Goal: Task Accomplishment & Management: Manage account settings

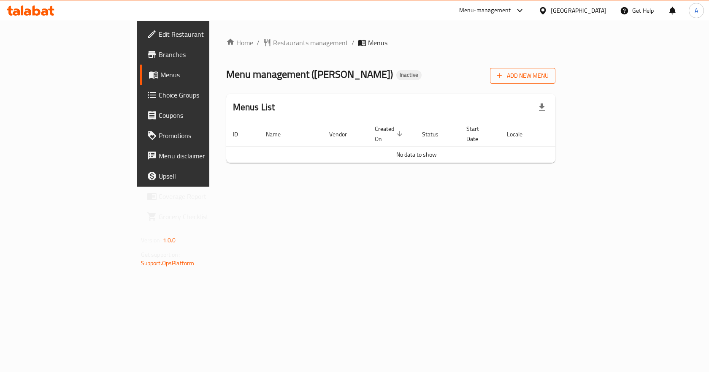
click at [549, 73] on span "Add New Menu" at bounding box center [523, 75] width 52 height 11
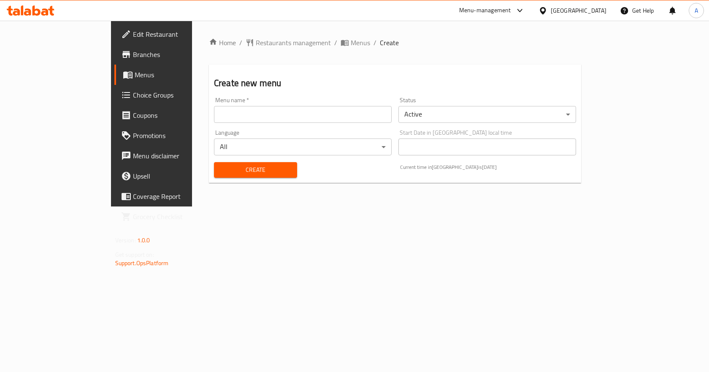
click at [360, 113] on input "text" at bounding box center [303, 114] width 178 height 17
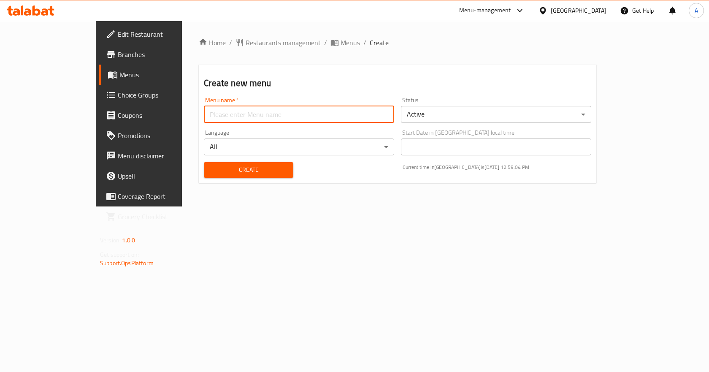
type input "New Menu"
click at [211, 167] on span "Create" at bounding box center [249, 170] width 76 height 11
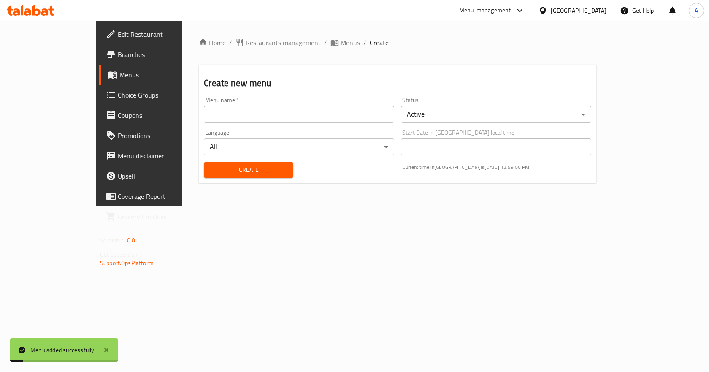
click at [119, 76] on span "Menus" at bounding box center [163, 75] width 88 height 10
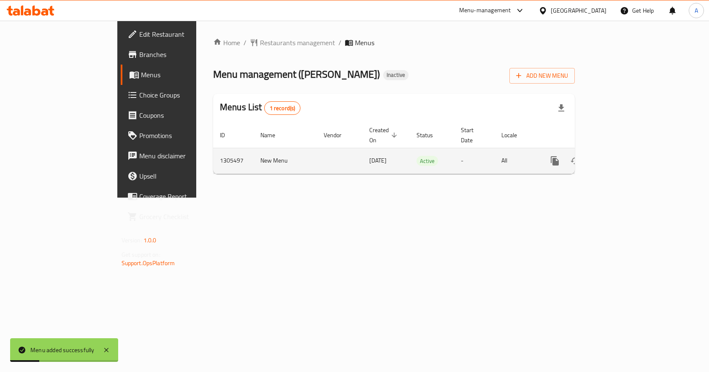
click at [621, 156] on icon "enhanced table" at bounding box center [616, 161] width 10 height 10
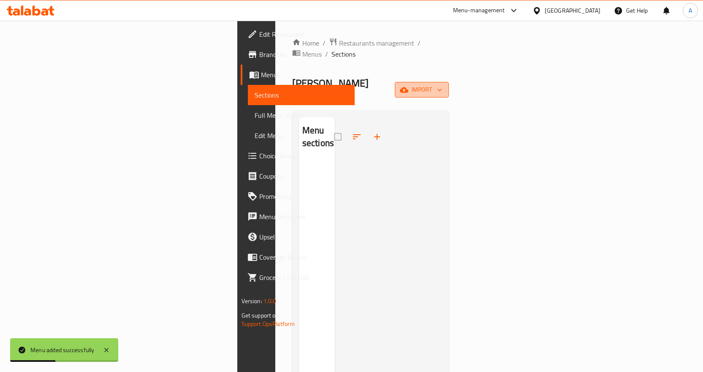
click at [442, 84] on span "import" at bounding box center [421, 89] width 41 height 11
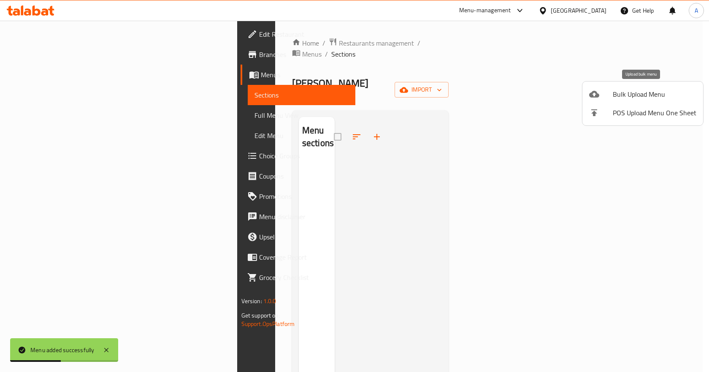
click at [604, 93] on div at bounding box center [601, 94] width 24 height 10
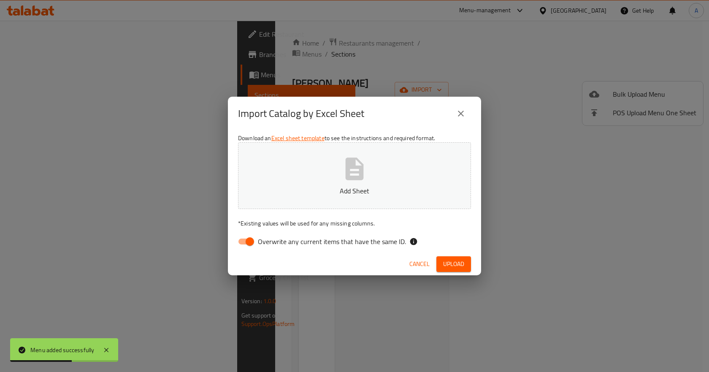
click at [244, 243] on input "Overwrite any current items that have the same ID." at bounding box center [250, 241] width 48 height 16
checkbox input "false"
click at [457, 262] on span "Upload" at bounding box center [453, 264] width 21 height 11
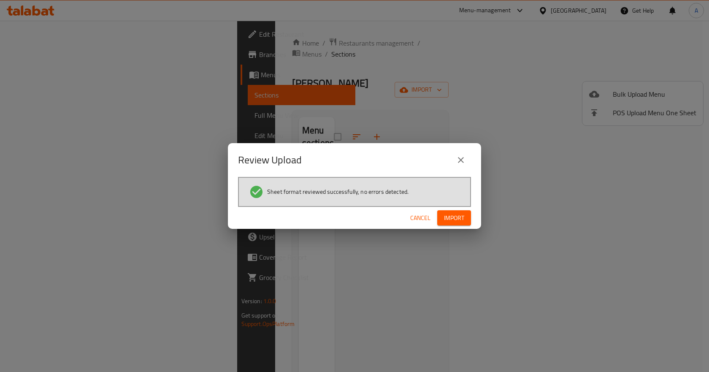
click at [458, 218] on span "Import" at bounding box center [454, 218] width 20 height 11
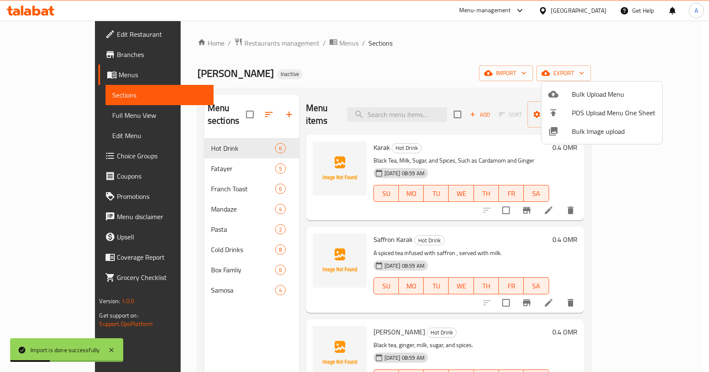
click at [55, 116] on div at bounding box center [354, 186] width 709 height 372
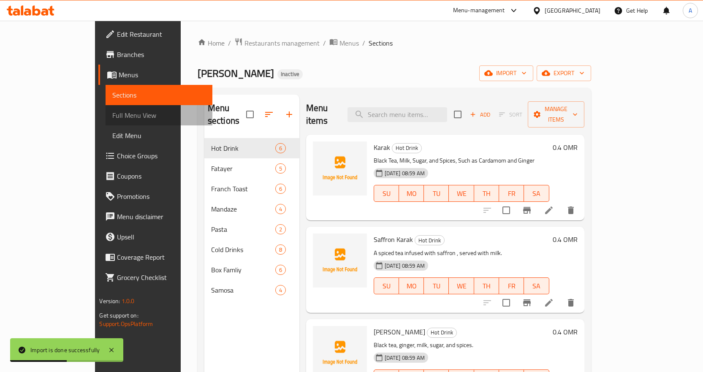
click at [112, 116] on span "Full Menu View" at bounding box center [158, 115] width 93 height 10
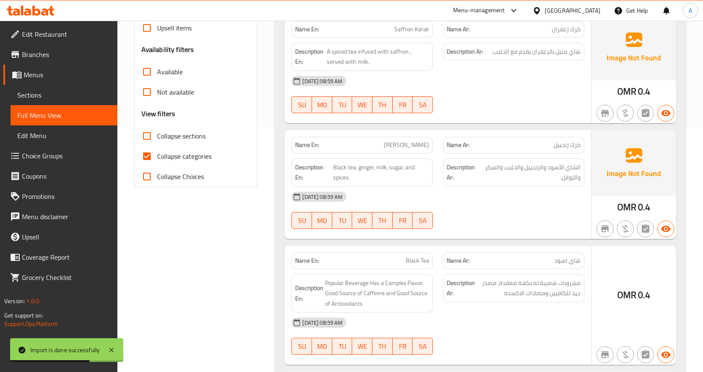
scroll to position [253, 0]
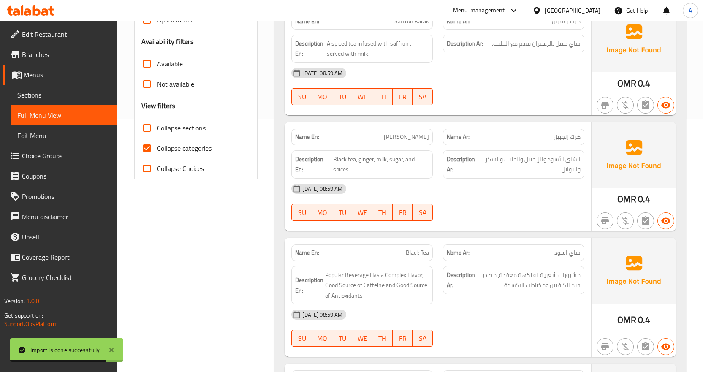
click at [151, 148] on input "Collapse categories" at bounding box center [147, 148] width 20 height 20
checkbox input "false"
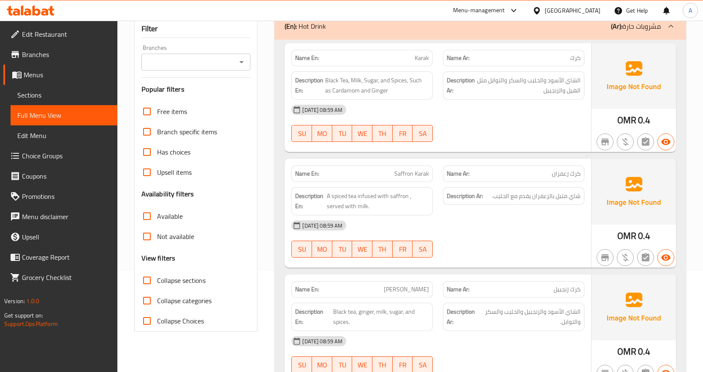
scroll to position [0, 0]
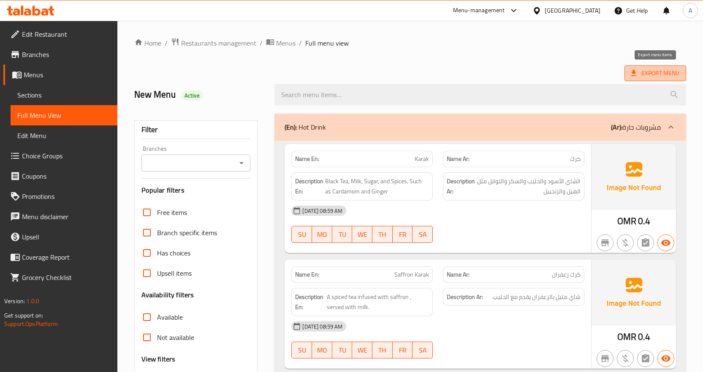
click at [659, 74] on span "Export Menu" at bounding box center [655, 73] width 48 height 11
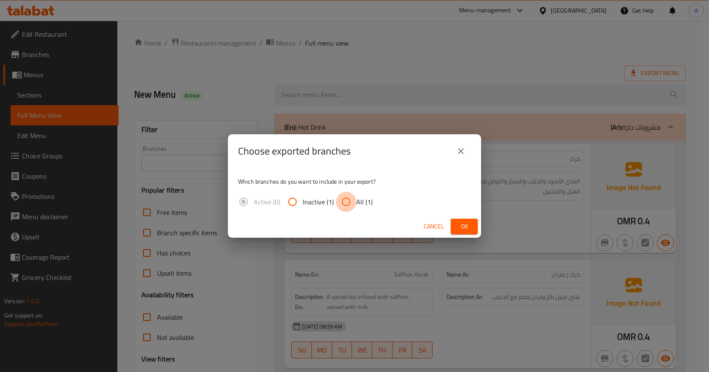
click at [349, 204] on input "All (1)" at bounding box center [346, 202] width 20 height 20
radio input "true"
click at [463, 231] on span "Ok" at bounding box center [465, 226] width 14 height 11
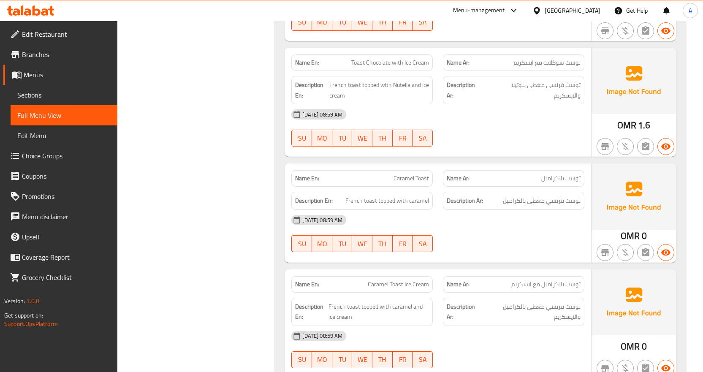
scroll to position [1815, 0]
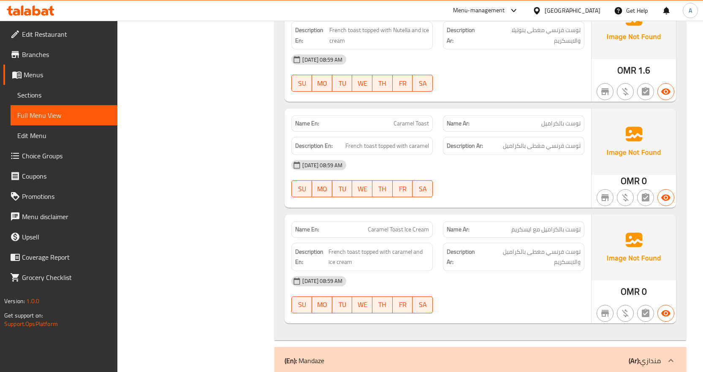
copy span "Caramel Toast"
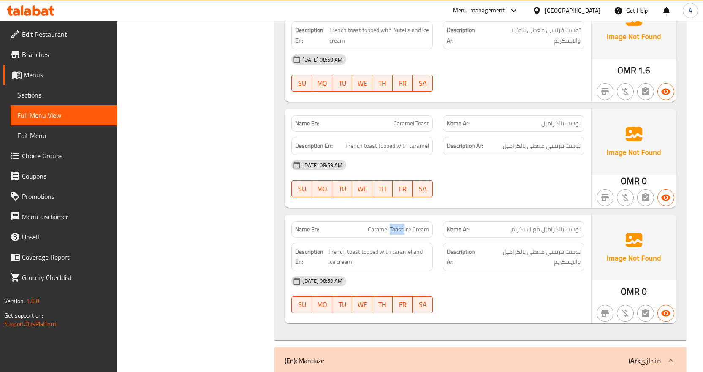
copy span "Caramel Toast Ice Cream"
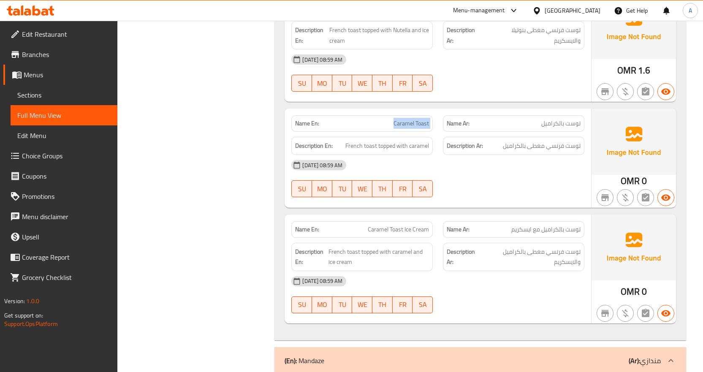
copy span "Caramel Toast"
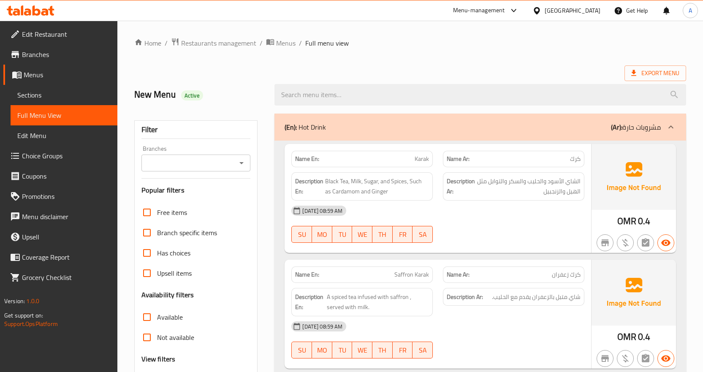
click at [43, 94] on span "Sections" at bounding box center [63, 95] width 93 height 10
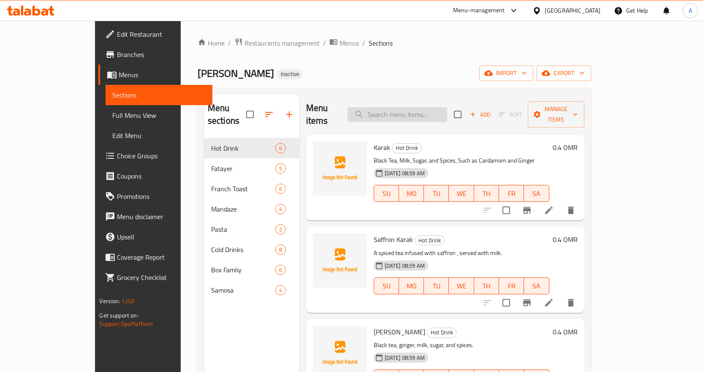
click at [421, 109] on input "search" at bounding box center [397, 114] width 100 height 15
paste input "Caramel Toast Ice Cream"
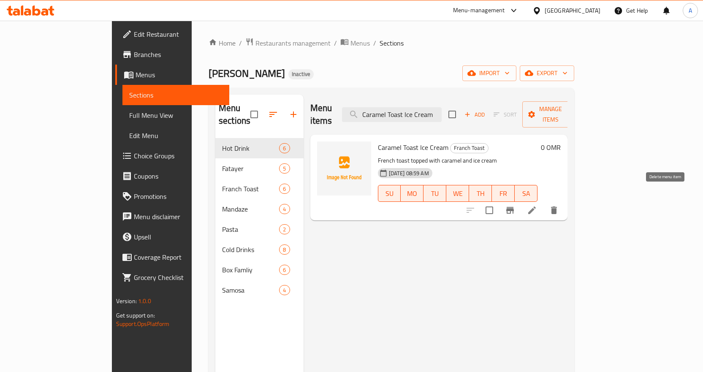
click at [557, 206] on icon "delete" at bounding box center [554, 210] width 6 height 8
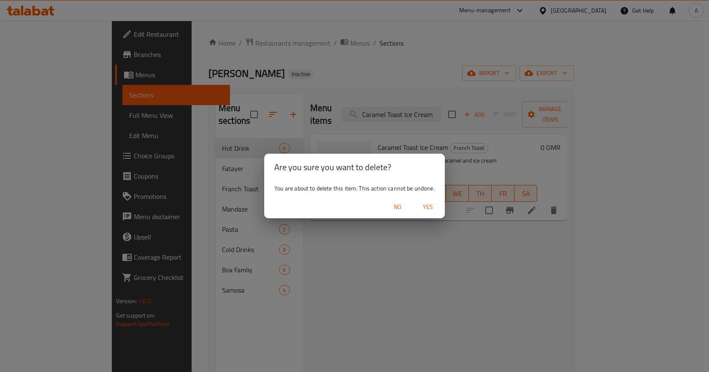
click at [419, 206] on span "Yes" at bounding box center [428, 207] width 20 height 11
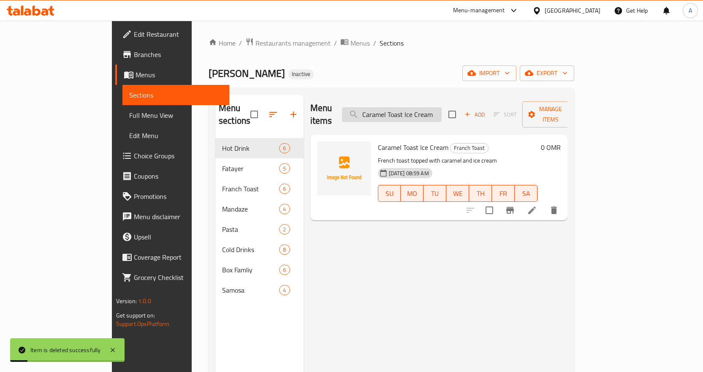
click at [441, 108] on input "Caramel Toast Ice Cream" at bounding box center [392, 114] width 100 height 15
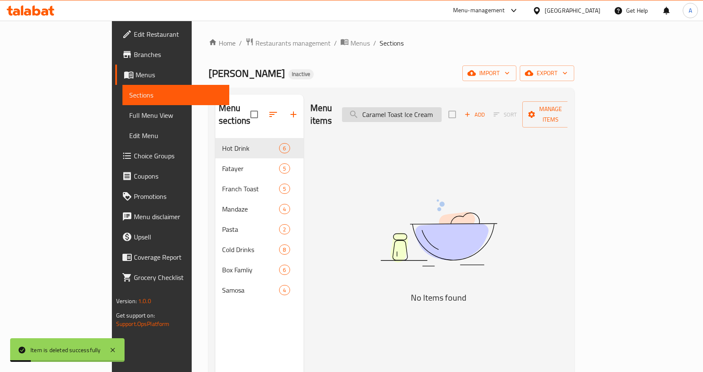
click at [441, 108] on input "Caramel Toast Ice Cream" at bounding box center [392, 114] width 100 height 15
paste input "search"
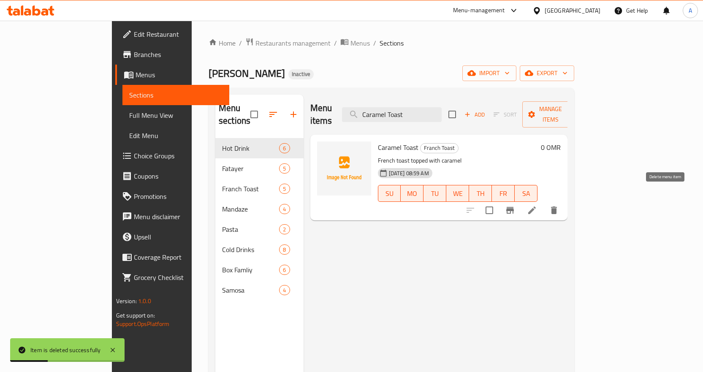
type input "Caramel Toast"
click at [559, 205] on icon "delete" at bounding box center [554, 210] width 10 height 10
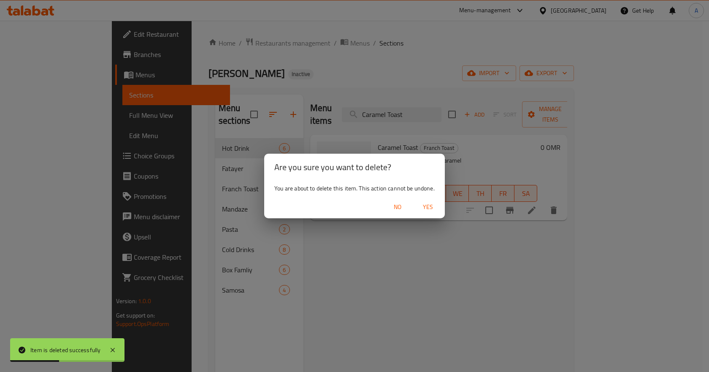
click at [434, 206] on span "Yes" at bounding box center [428, 207] width 20 height 11
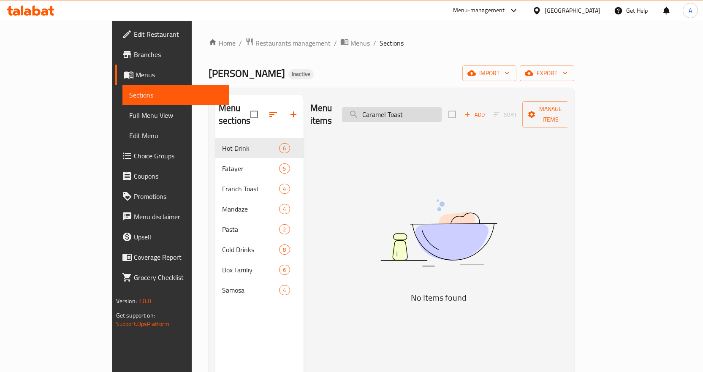
click at [433, 111] on input "Caramel Toast" at bounding box center [392, 114] width 100 height 15
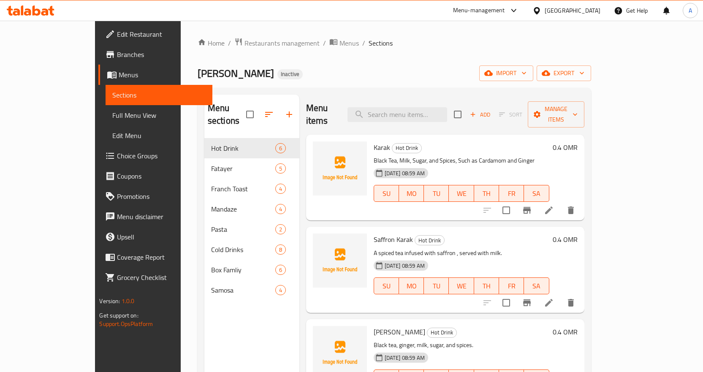
scroll to position [84, 0]
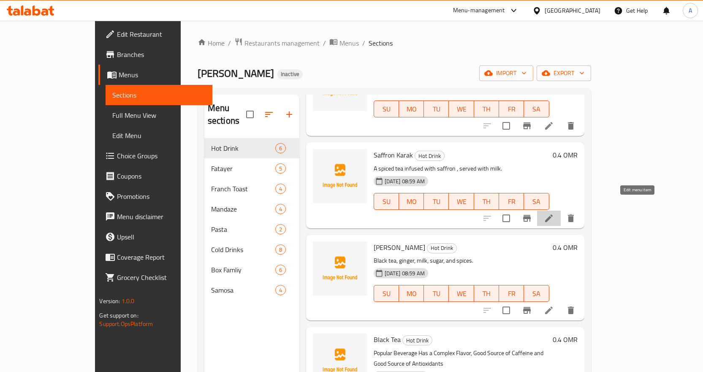
click at [552, 214] on icon at bounding box center [549, 218] width 8 height 8
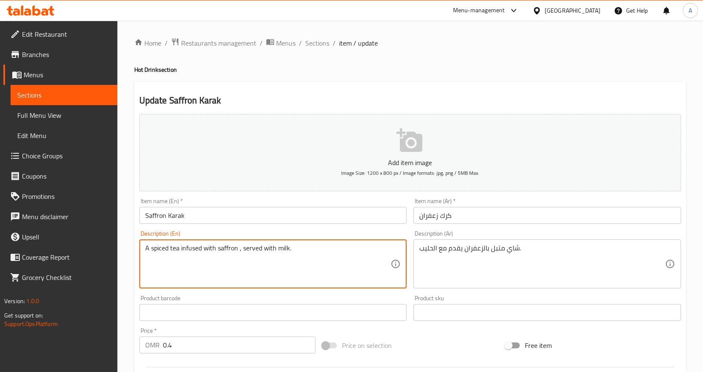
drag, startPoint x: 238, startPoint y: 249, endPoint x: 136, endPoint y: 252, distance: 102.2
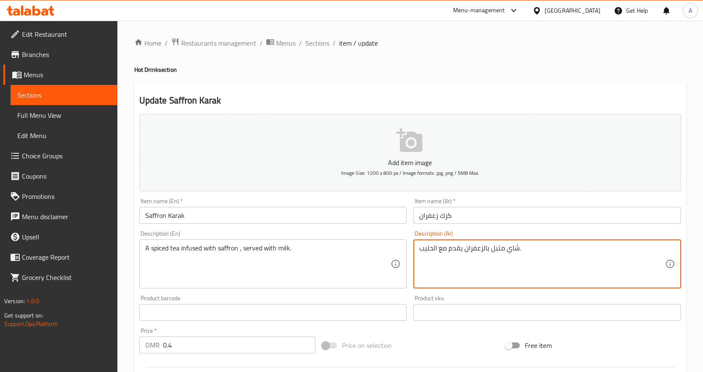
click at [489, 247] on textarea "شاي متبل بالزعفران يقدم مع الحليب." at bounding box center [542, 264] width 246 height 40
paste textarea "منقوع"
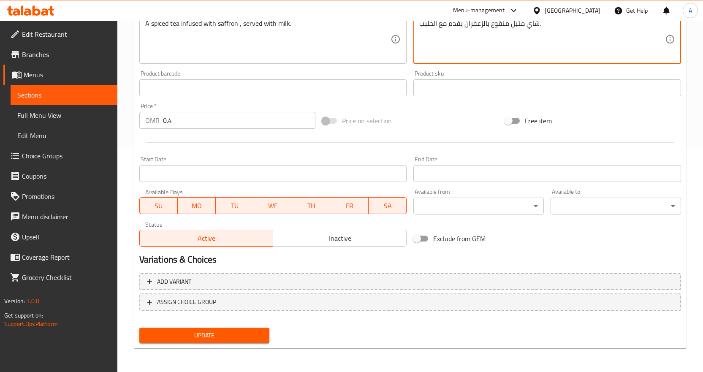
type textarea "شاي متبل منقوع بالزعفران يقدم مع الحليب."
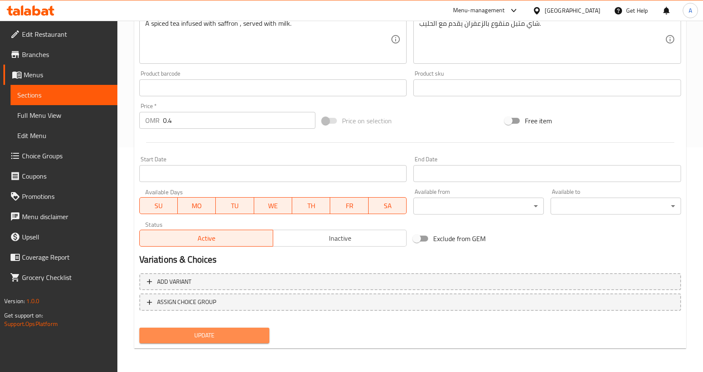
click at [247, 338] on span "Update" at bounding box center [204, 335] width 117 height 11
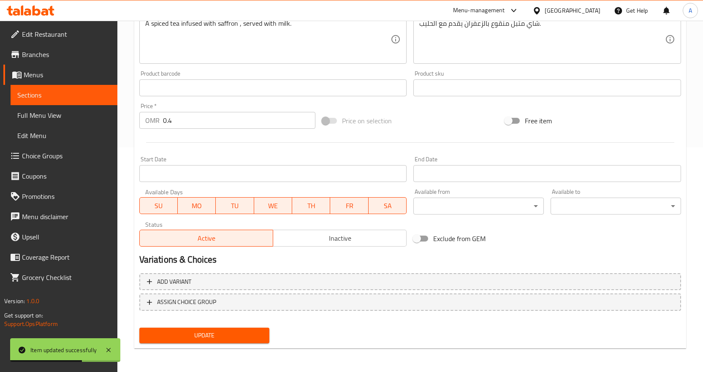
click at [60, 118] on span "Full Menu View" at bounding box center [63, 115] width 93 height 10
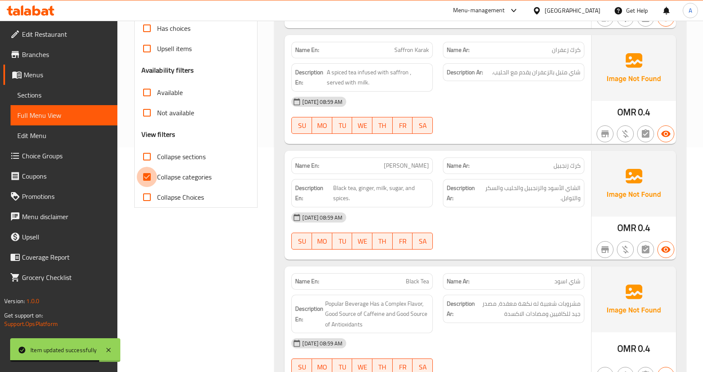
click at [147, 177] on input "Collapse categories" at bounding box center [147, 177] width 20 height 20
checkbox input "false"
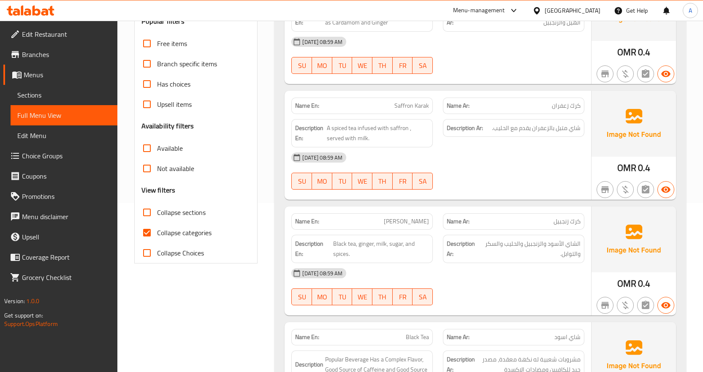
click at [146, 230] on input "Collapse categories" at bounding box center [147, 232] width 20 height 20
checkbox input "false"
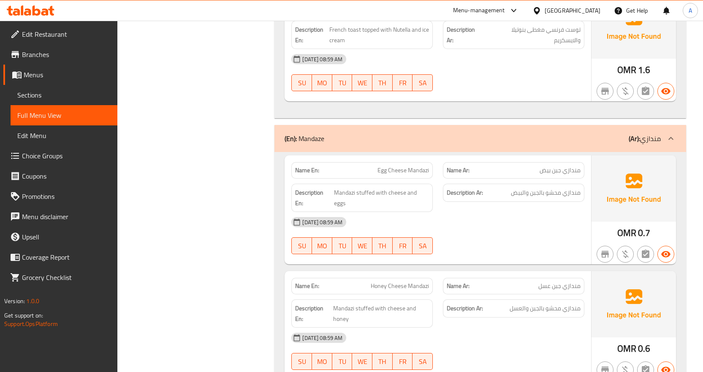
scroll to position [1815, 0]
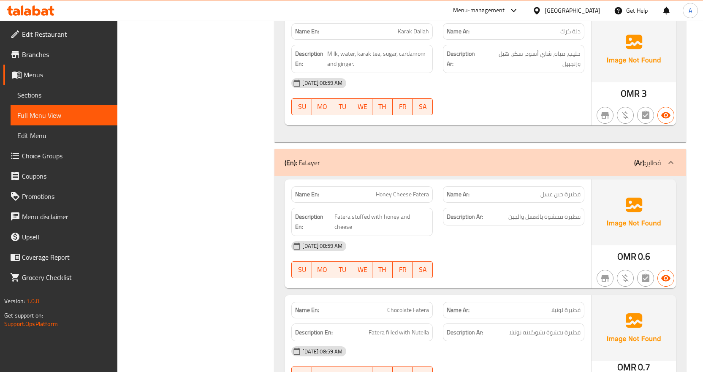
scroll to position [0, 0]
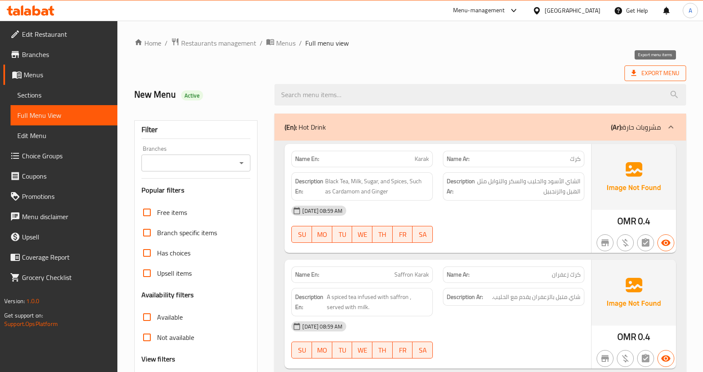
click at [653, 72] on span "Export Menu" at bounding box center [655, 73] width 48 height 11
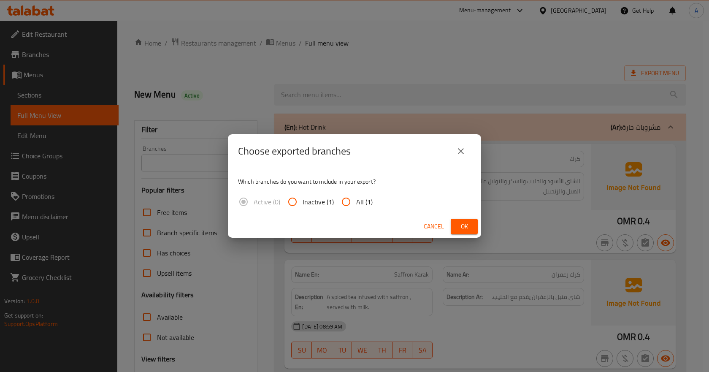
click at [352, 202] on input "All (1)" at bounding box center [346, 202] width 20 height 20
radio input "true"
click at [452, 226] on button "Ok" at bounding box center [464, 227] width 27 height 16
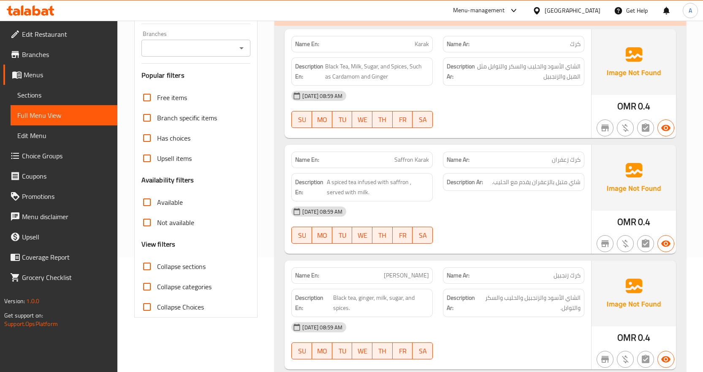
scroll to position [127, 0]
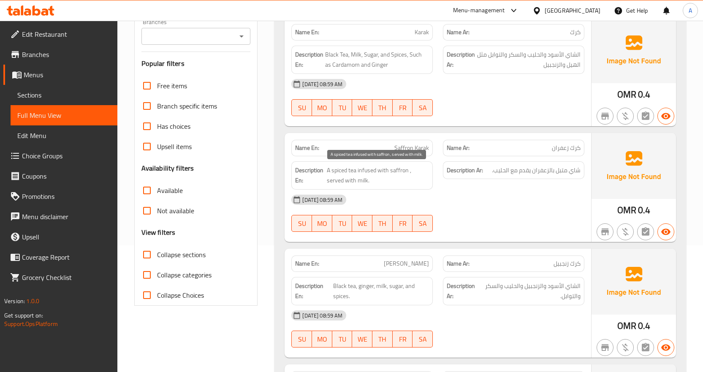
click at [373, 167] on span "A spiced tea infused with saffron , served with milk." at bounding box center [378, 175] width 102 height 21
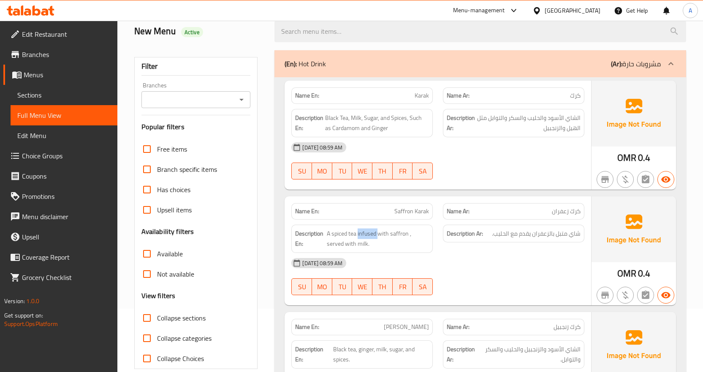
scroll to position [0, 0]
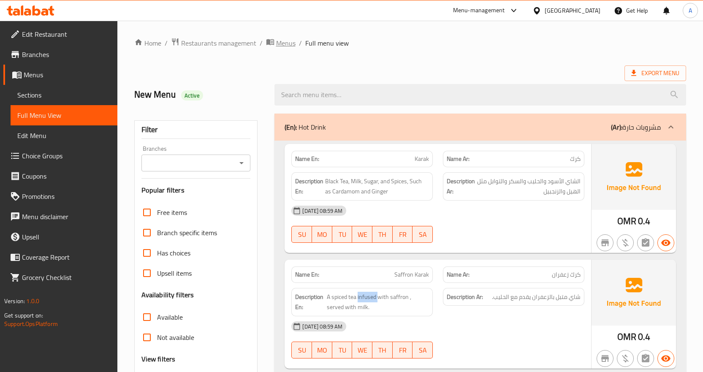
click at [293, 43] on span "Menus" at bounding box center [285, 43] width 19 height 10
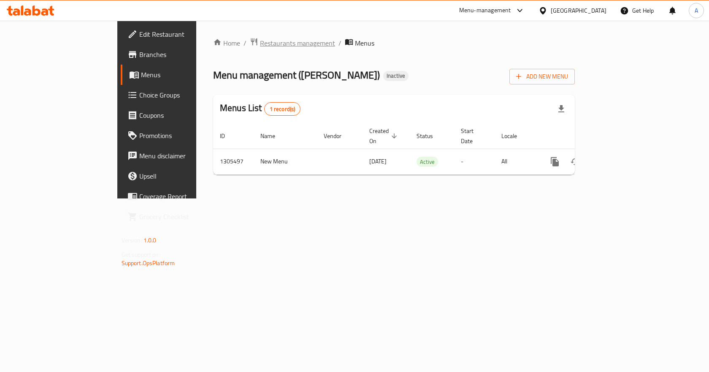
click at [260, 43] on span "Restaurants management" at bounding box center [297, 43] width 75 height 10
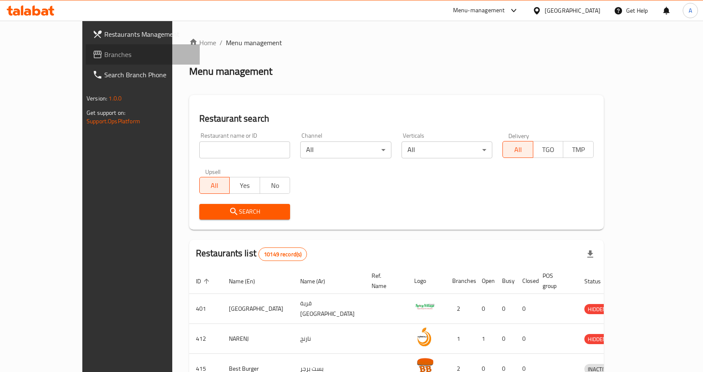
click at [104, 55] on span "Branches" at bounding box center [148, 54] width 89 height 10
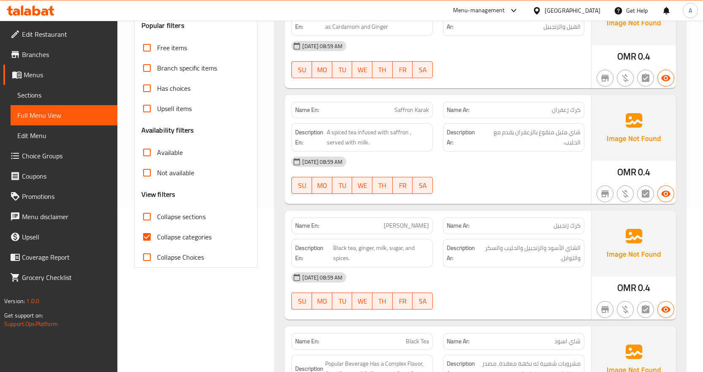
scroll to position [169, 0]
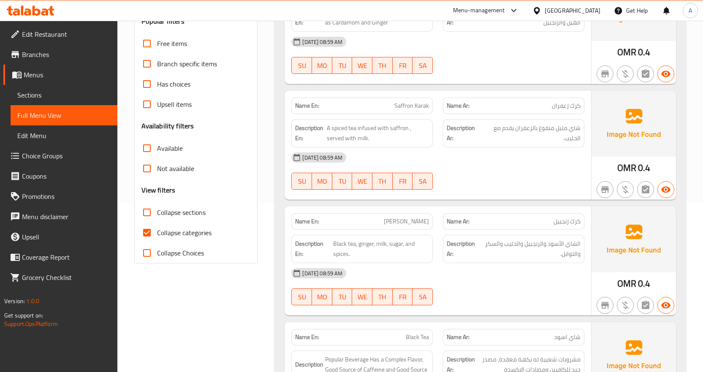
click at [152, 231] on input "Collapse categories" at bounding box center [147, 232] width 20 height 20
checkbox input "false"
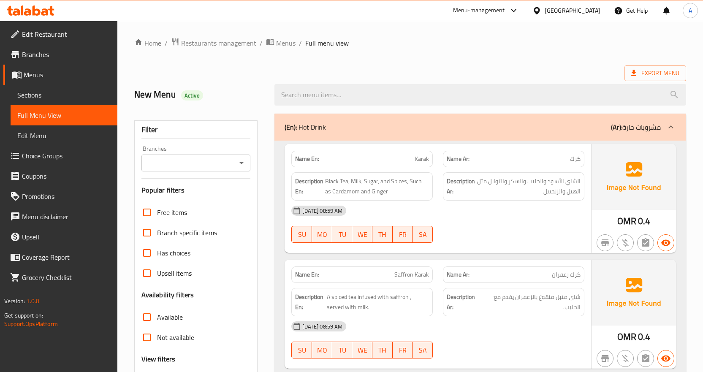
scroll to position [84, 0]
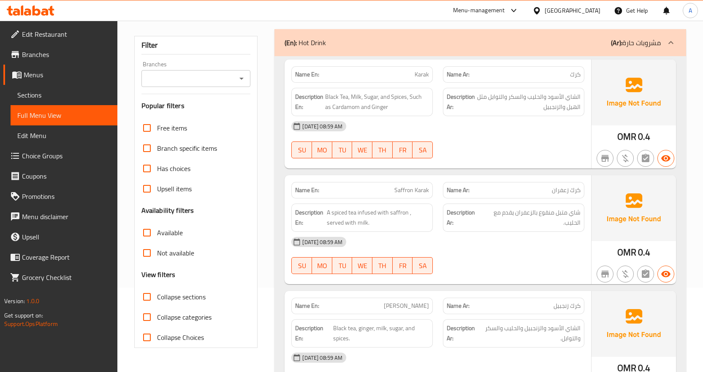
click at [44, 77] on span "Menus" at bounding box center [67, 75] width 87 height 10
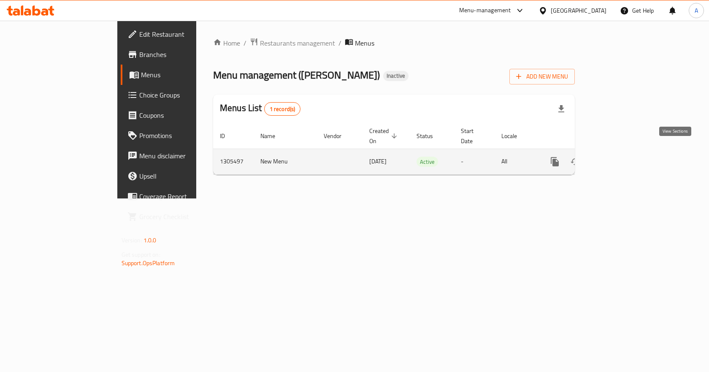
click at [621, 157] on icon "enhanced table" at bounding box center [616, 162] width 10 height 10
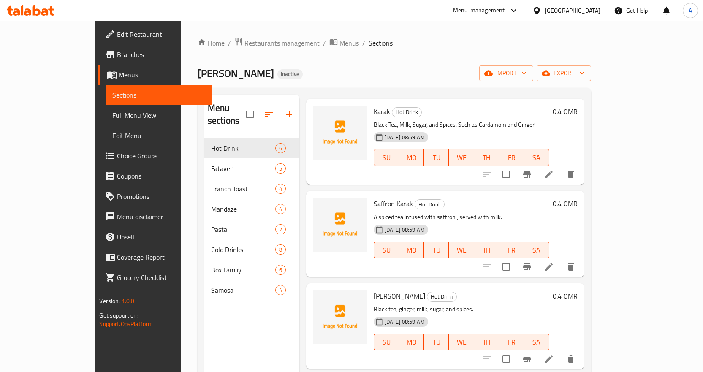
scroll to position [84, 0]
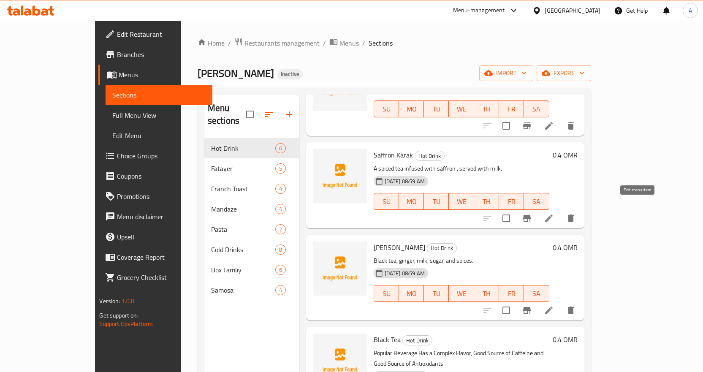
click at [554, 213] on icon at bounding box center [549, 218] width 10 height 10
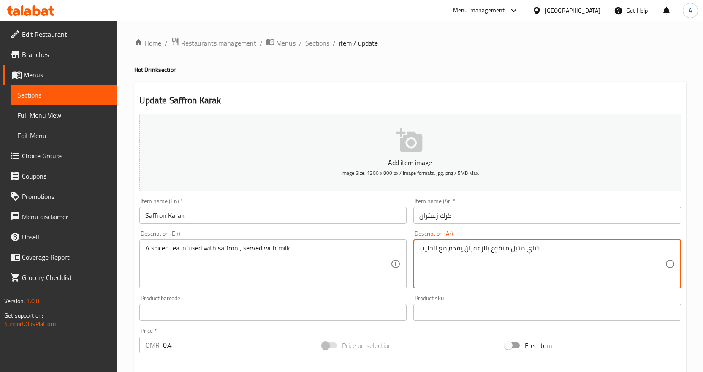
click at [500, 248] on textarea "شاي متبل منقوع بالزعفران يقدم مع الحليب." at bounding box center [542, 264] width 246 height 40
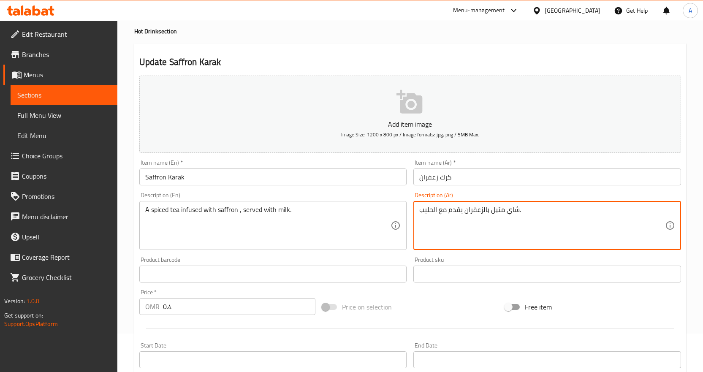
scroll to position [211, 0]
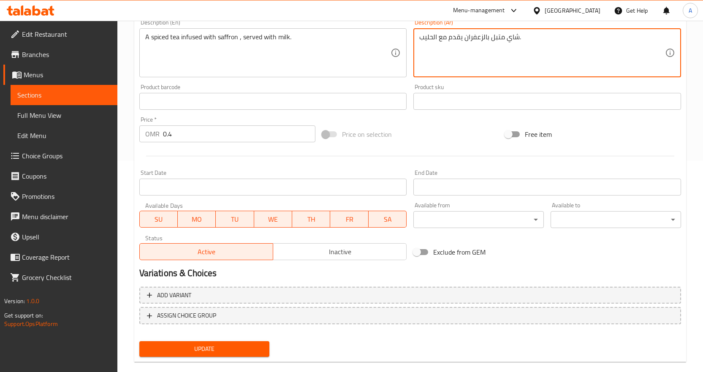
type textarea "شاي متبل بالزعفران يقدم مع الحليب."
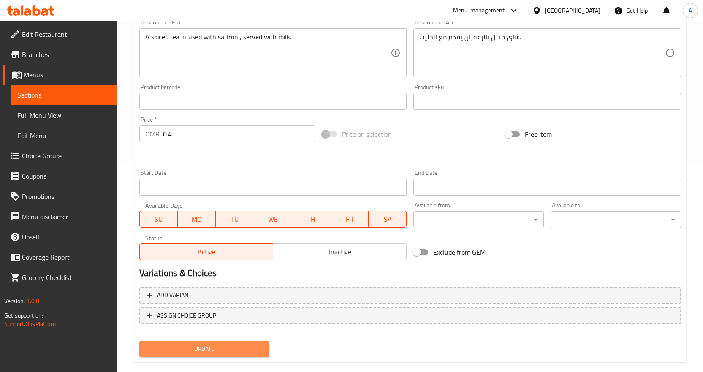
click at [260, 352] on span "Update" at bounding box center [204, 349] width 117 height 11
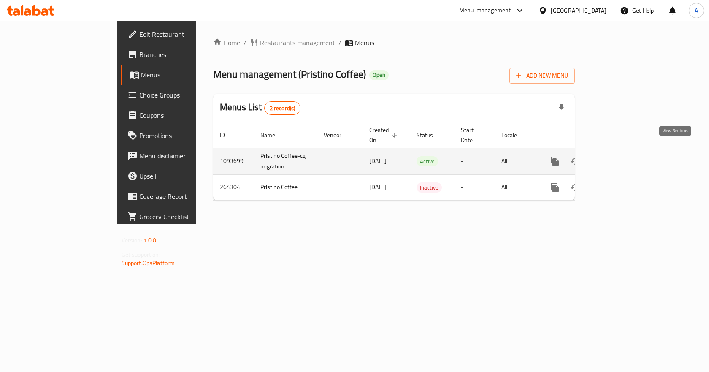
click at [621, 156] on icon "enhanced table" at bounding box center [616, 161] width 10 height 10
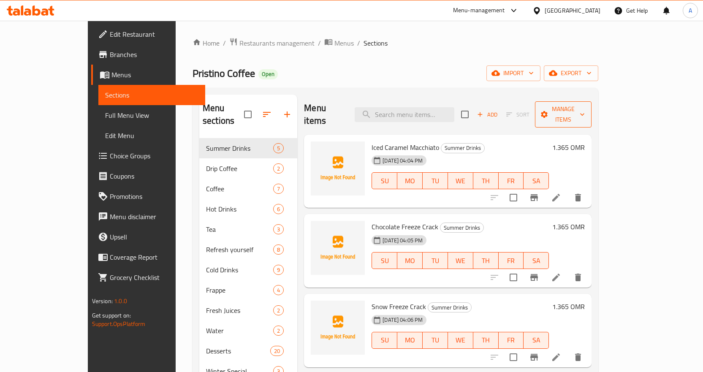
click at [585, 104] on span "Manage items" at bounding box center [562, 114] width 43 height 21
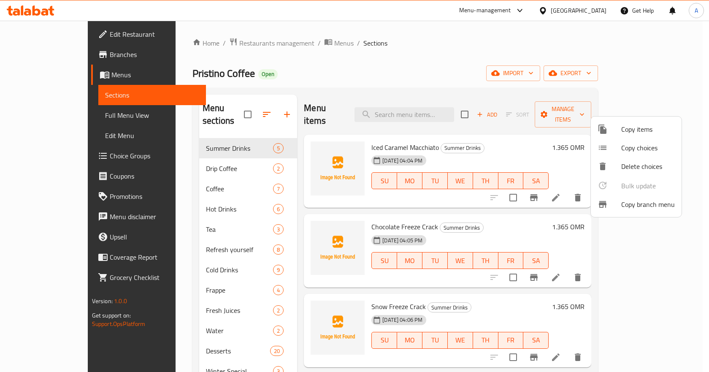
click at [645, 206] on span "Copy branch menu" at bounding box center [648, 204] width 54 height 10
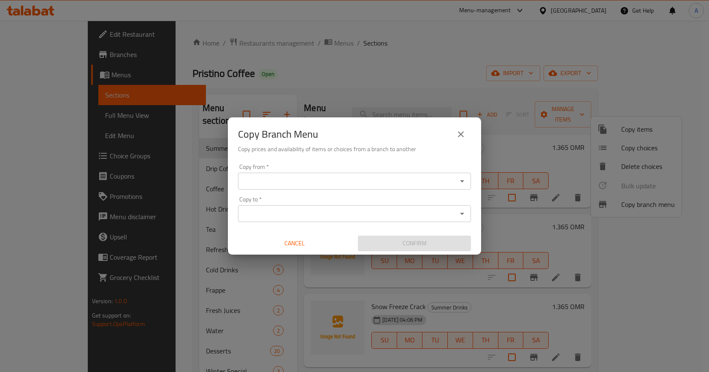
click at [379, 176] on input "Copy from   *" at bounding box center [348, 181] width 214 height 12
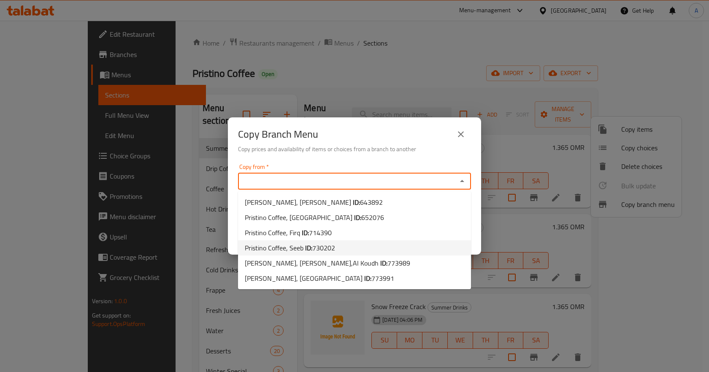
click at [332, 246] on span "730202" at bounding box center [323, 247] width 23 height 13
type input "Pristino Coffee, Seeb"
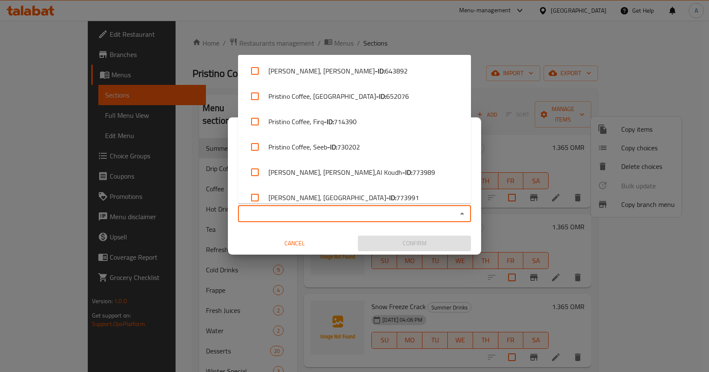
click at [361, 216] on input "Copy to   *" at bounding box center [348, 214] width 214 height 12
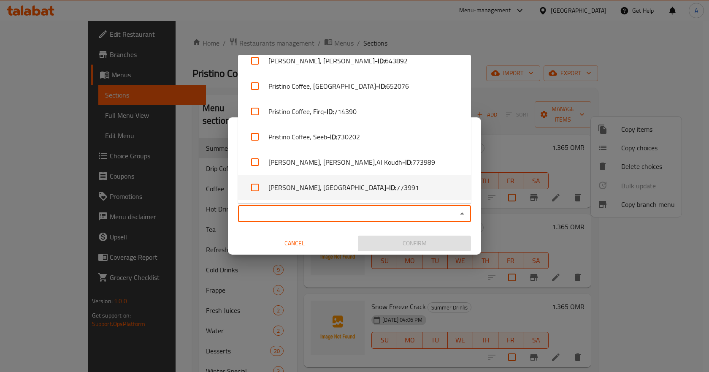
click at [396, 186] on span "773991" at bounding box center [407, 187] width 23 height 10
checkbox input "true"
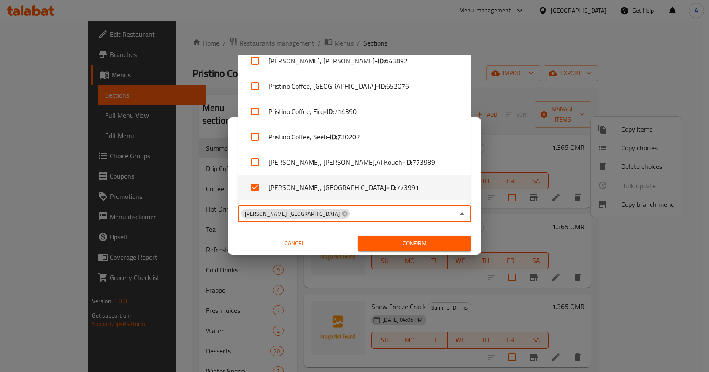
click at [333, 230] on div "Copy from   * Pristino Coffee, Seeb Copy from * Copy to   * Pristino Coffee, [G…" at bounding box center [354, 207] width 253 height 94
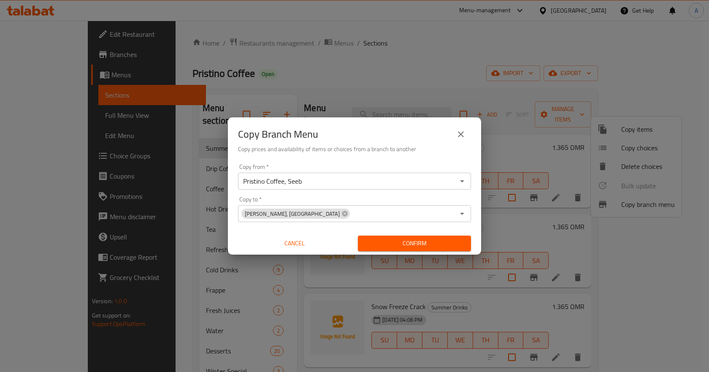
click at [397, 243] on span "Confirm" at bounding box center [415, 243] width 100 height 11
